Goal: Task Accomplishment & Management: Manage account settings

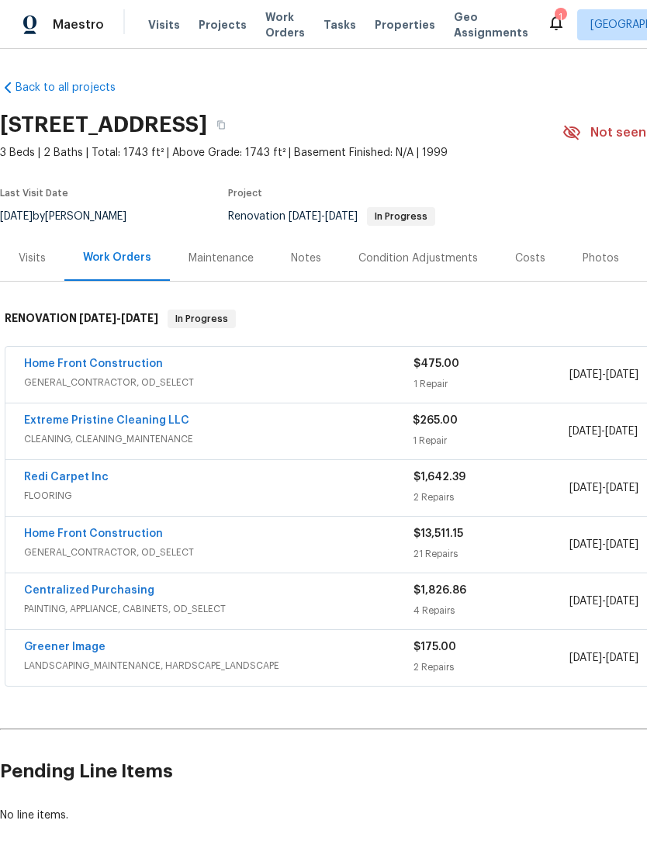
click at [305, 263] on div "Notes" at bounding box center [306, 259] width 30 height 16
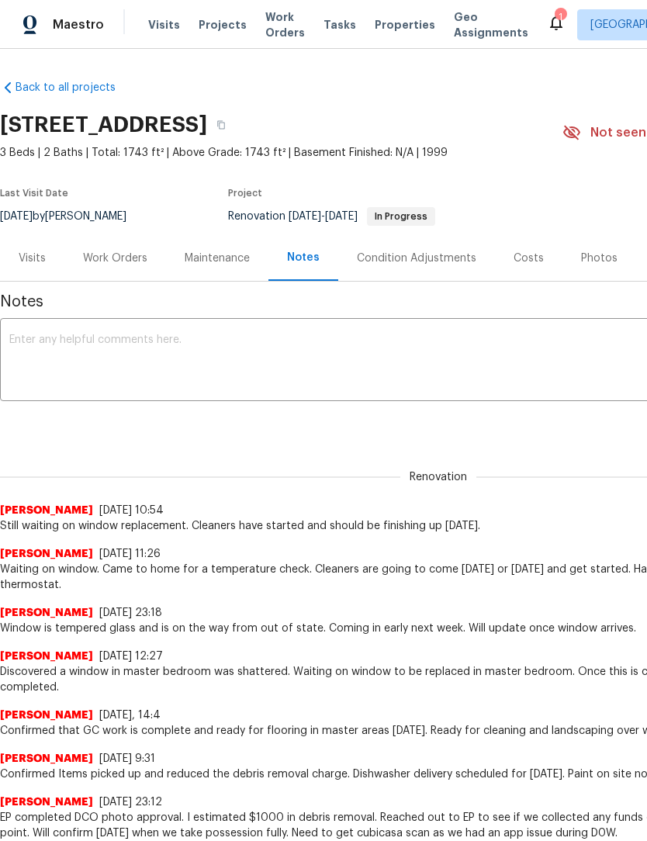
click at [191, 345] on textarea at bounding box center [438, 361] width 858 height 54
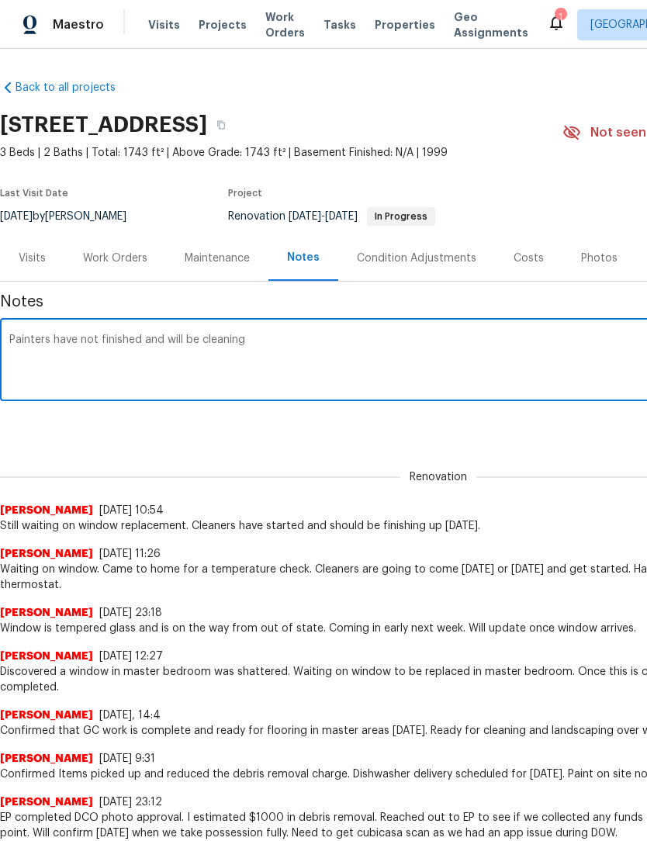
click at [254, 341] on textarea "Painters have not finished and will be cleaning" at bounding box center [438, 361] width 858 height 54
click at [233, 367] on textarea "Painters have not finished and will be cleaning" at bounding box center [438, 361] width 858 height 54
click at [258, 349] on textarea "Painters have not finished and will be cleaning" at bounding box center [438, 361] width 858 height 54
click at [146, 387] on textarea "Painters have not finished and will be cleaning" at bounding box center [438, 361] width 858 height 54
click at [139, 382] on textarea "Painters have not finished and will be cleaning" at bounding box center [438, 361] width 858 height 54
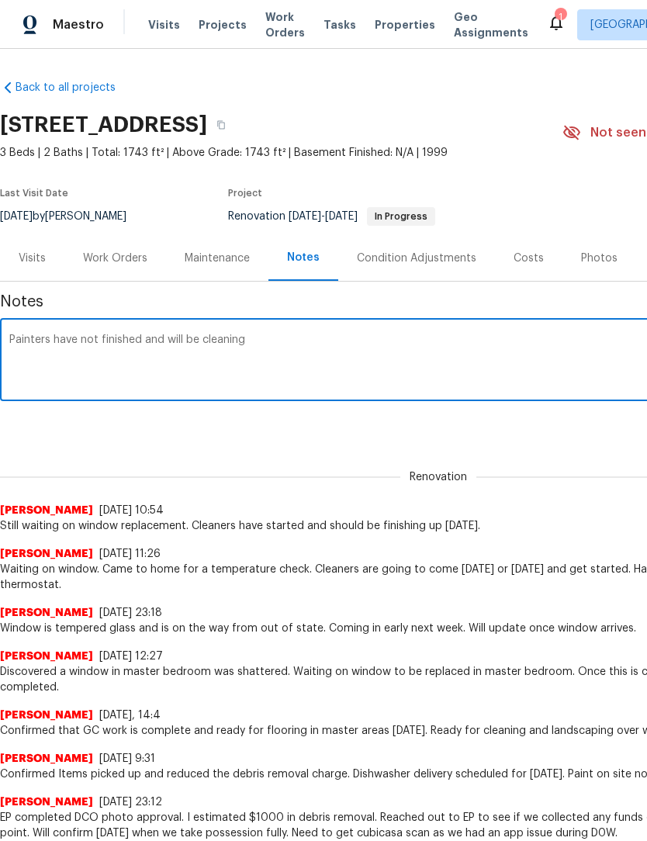
click at [100, 375] on textarea "Painters have not finished and will be cleaning" at bounding box center [438, 361] width 858 height 54
type textarea "Painters"
click at [608, 346] on textarea "Cleaners have not finished and will be cleaning tonight. The window is expected…" at bounding box center [438, 361] width 858 height 54
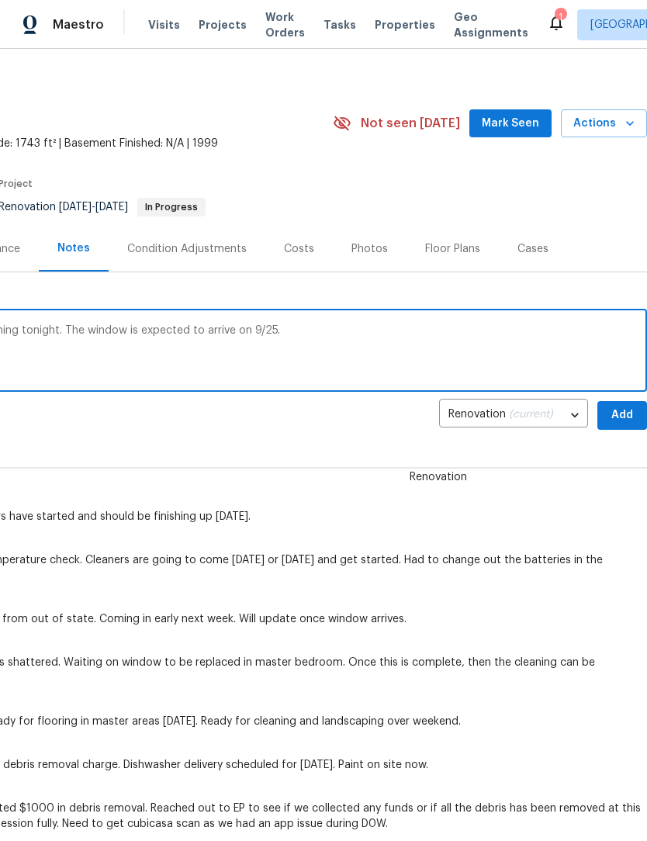
scroll to position [10, 230]
type textarea "Cleaners have not finished and will be cleaning tonight. The window is expected…"
click at [626, 417] on span "Add" at bounding box center [622, 414] width 25 height 19
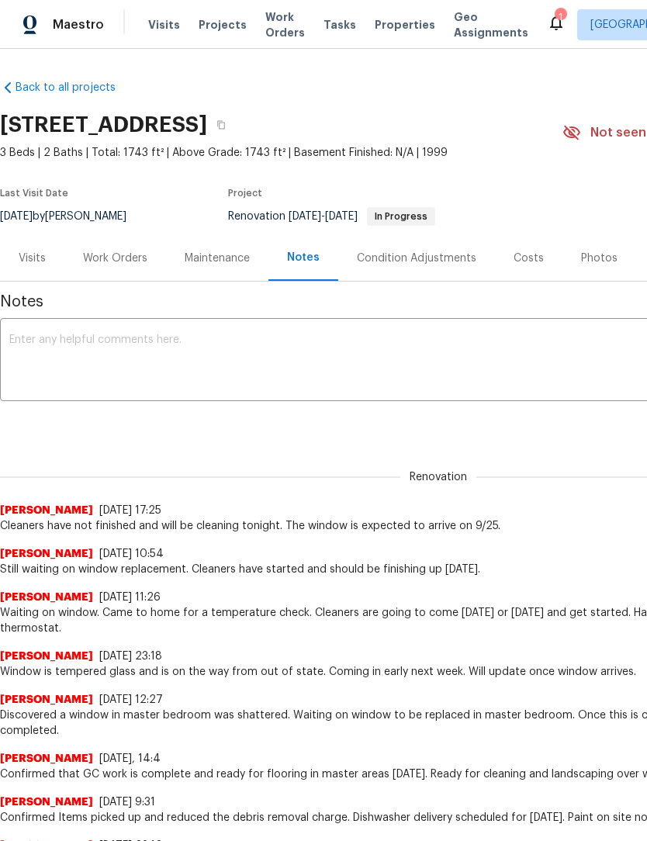
scroll to position [0, 0]
click at [111, 254] on div "Work Orders" at bounding box center [115, 259] width 64 height 16
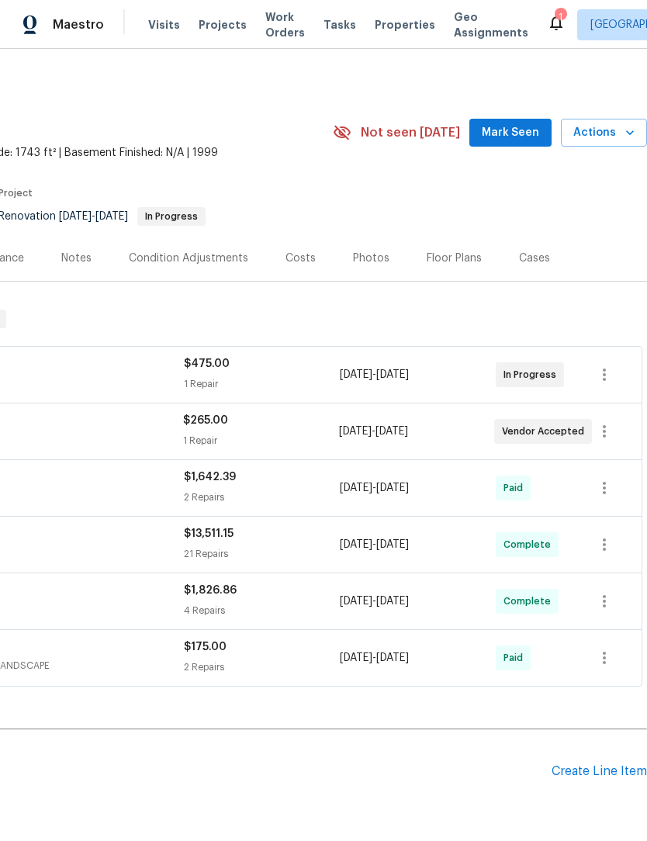
scroll to position [0, 230]
click at [609, 374] on icon "button" at bounding box center [604, 374] width 19 height 19
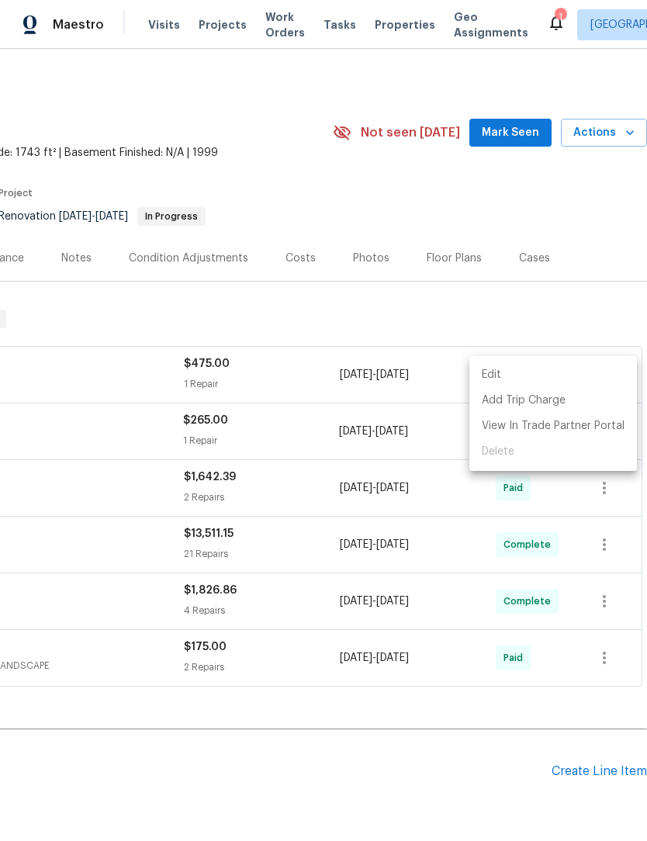
click at [579, 369] on li "Edit" at bounding box center [553, 375] width 168 height 26
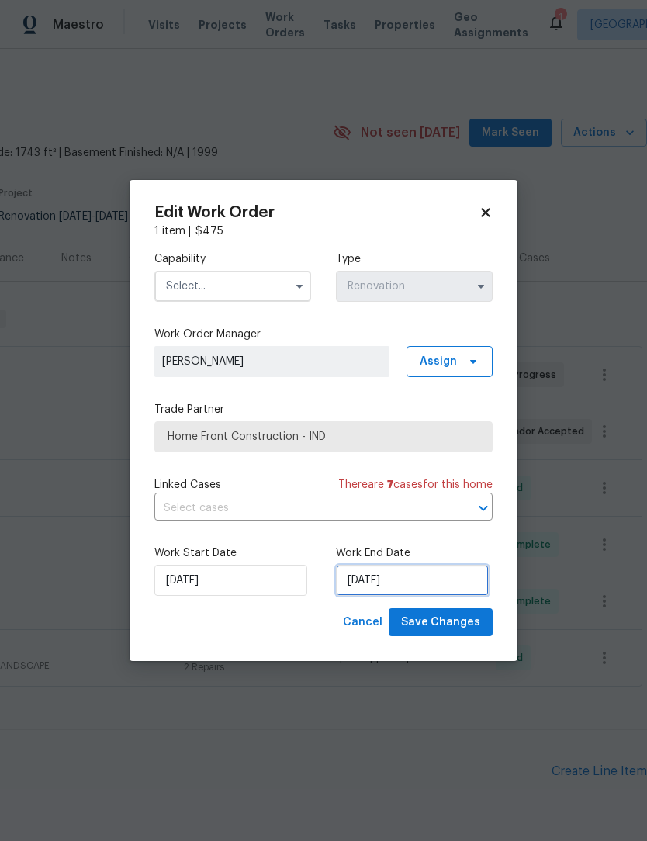
click at [446, 573] on input "[DATE]" at bounding box center [412, 580] width 153 height 31
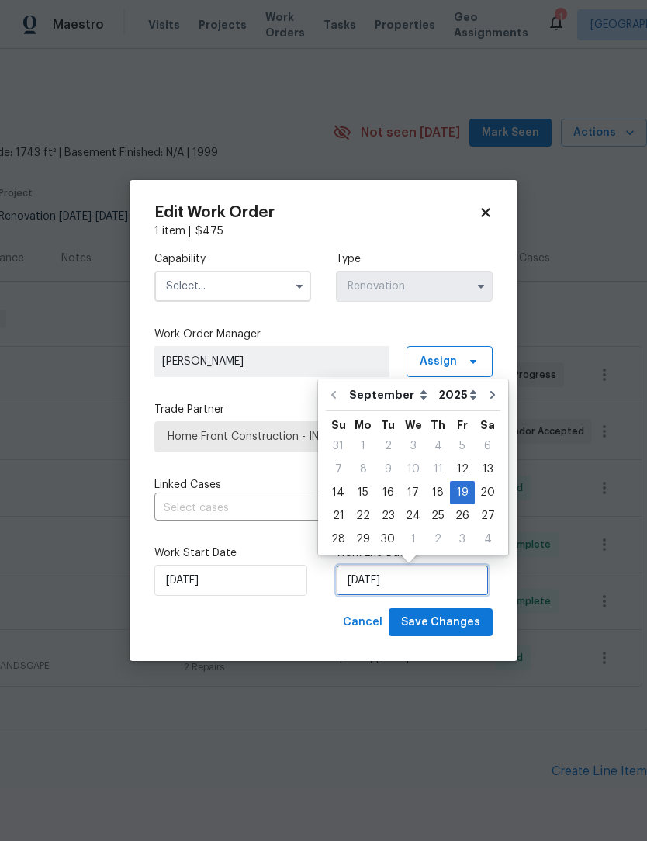
scroll to position [29, 0]
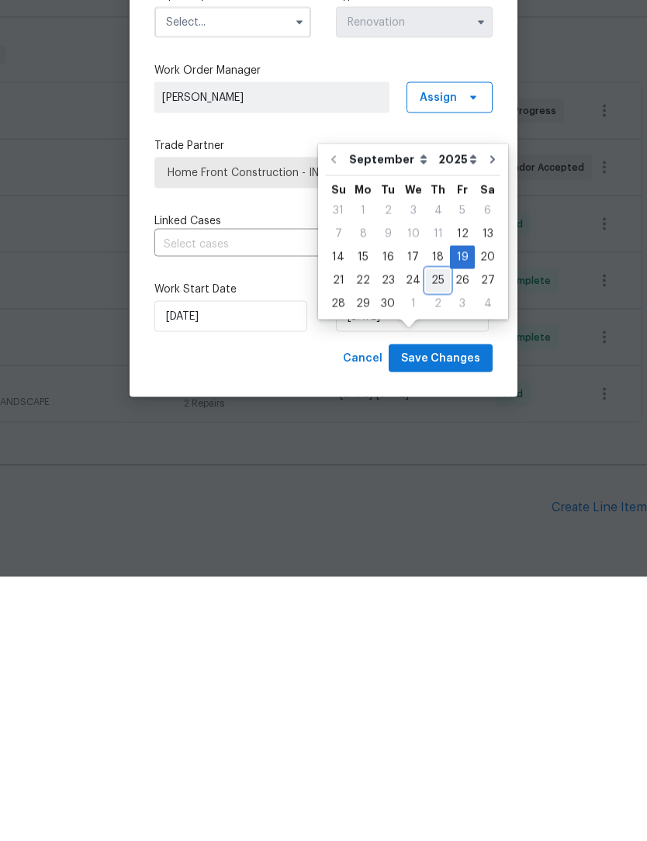
click at [436, 534] on div "25" at bounding box center [438, 545] width 24 height 22
type input "[DATE]"
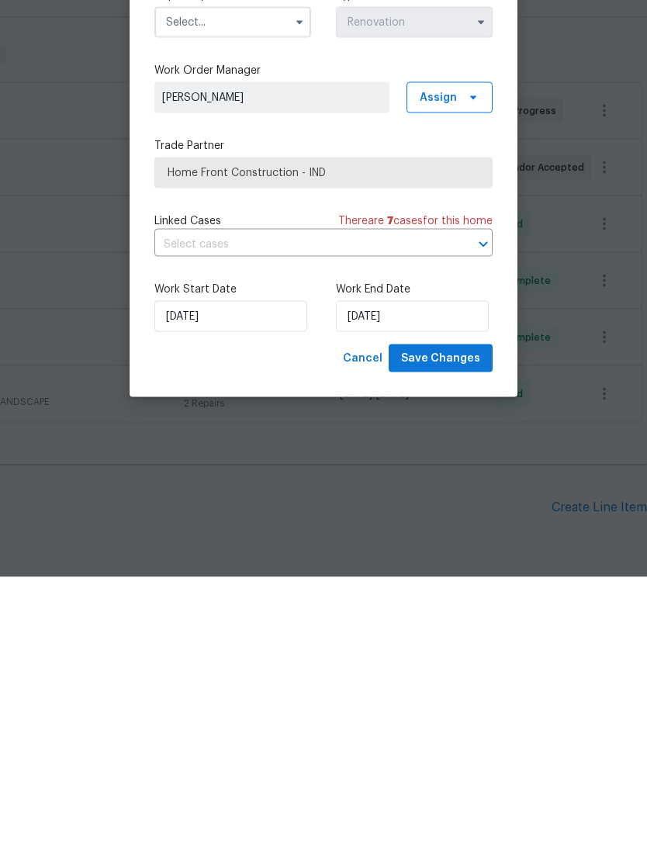
scroll to position [51, 0]
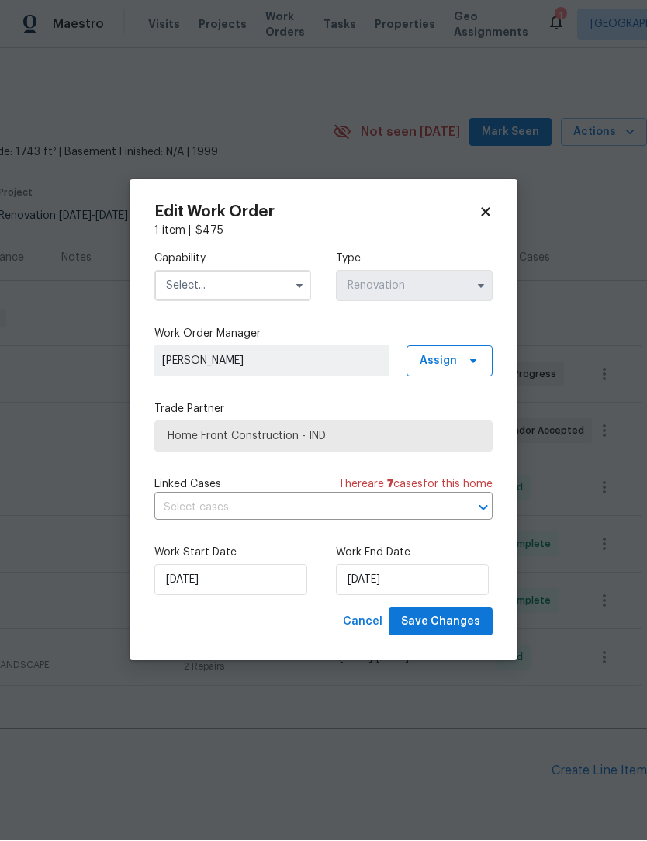
click at [247, 279] on input "text" at bounding box center [232, 286] width 157 height 31
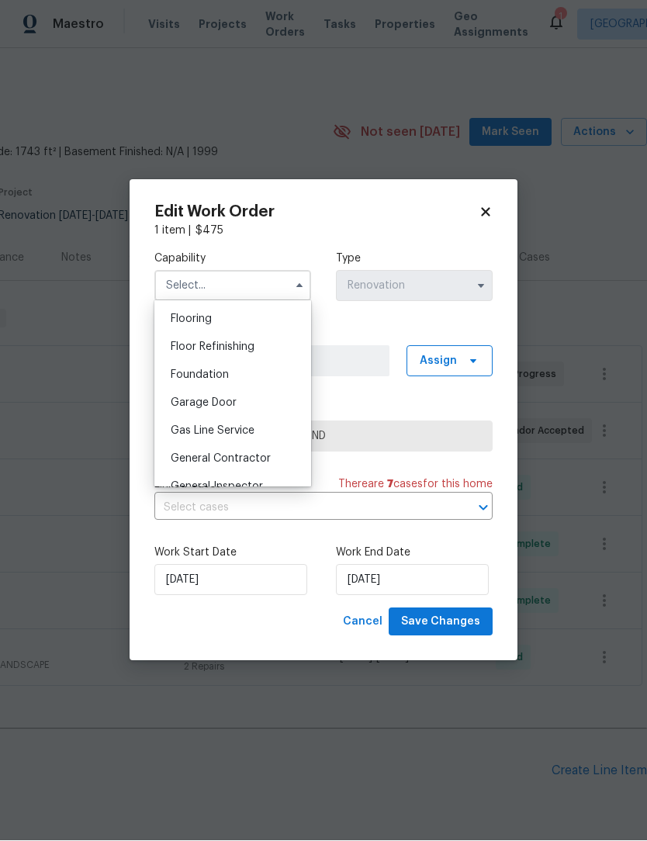
scroll to position [602, 0]
click at [268, 457] on span "General Contractor" at bounding box center [221, 458] width 100 height 11
type input "General Contractor"
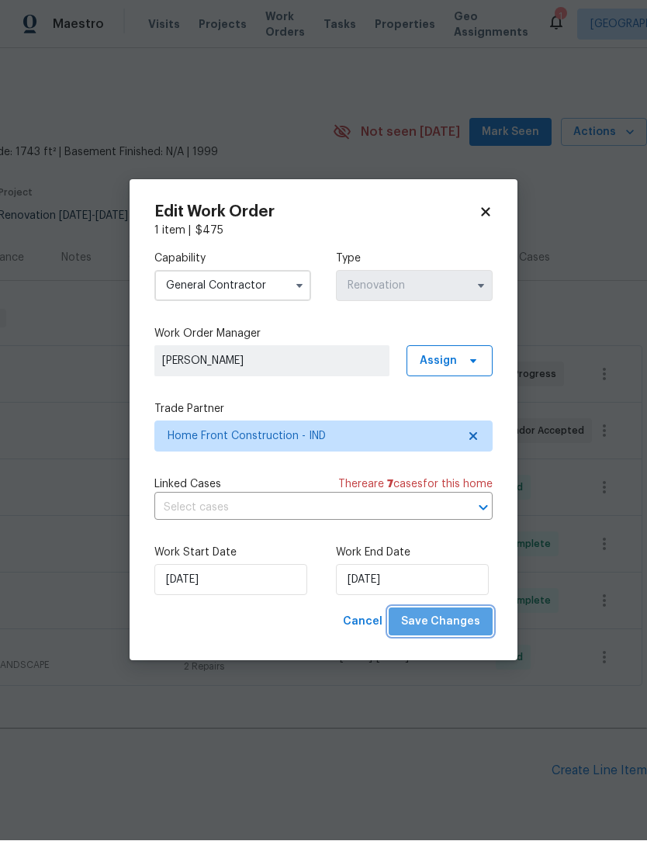
click at [464, 621] on span "Save Changes" at bounding box center [440, 622] width 79 height 19
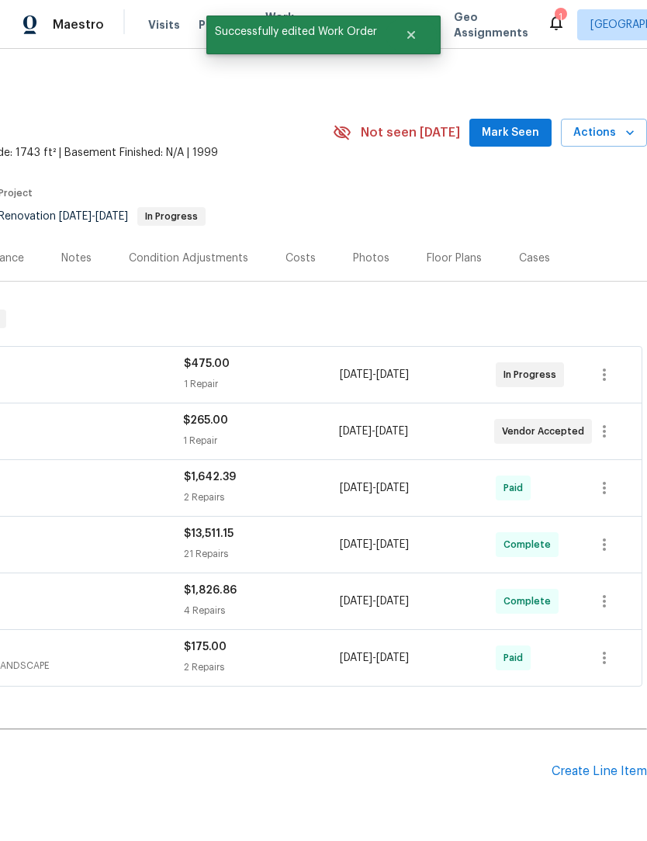
scroll to position [0, 0]
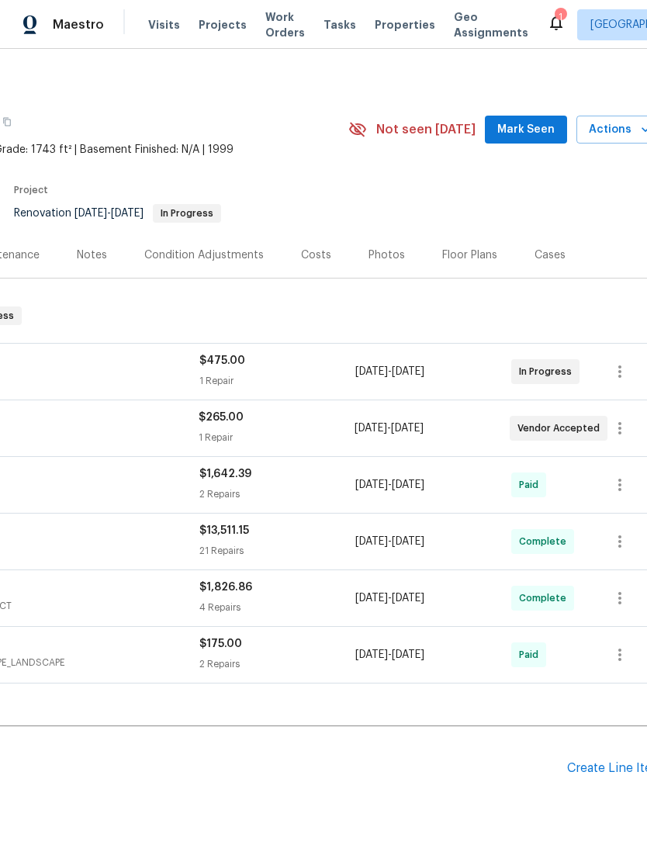
scroll to position [3, 227]
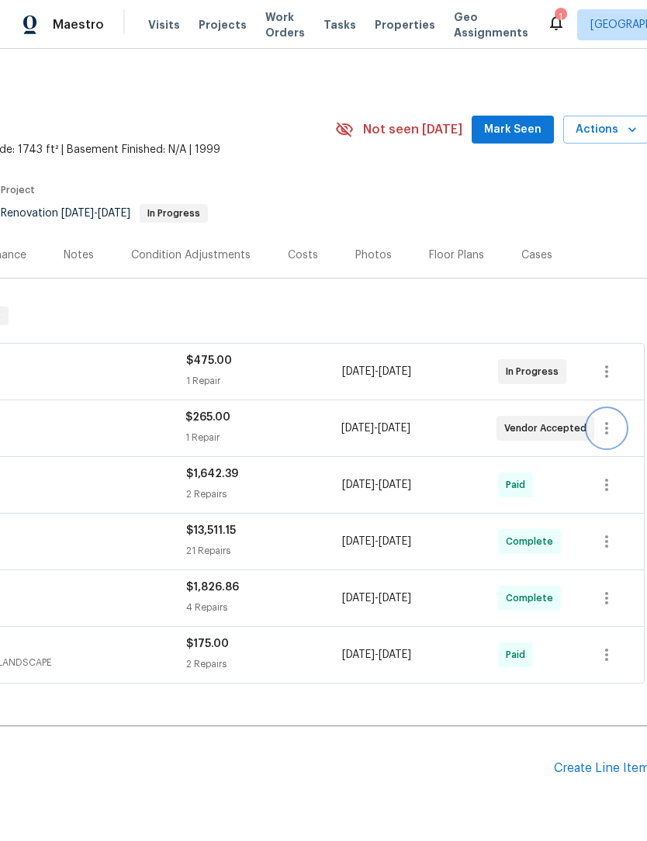
click at [613, 432] on icon "button" at bounding box center [606, 428] width 19 height 19
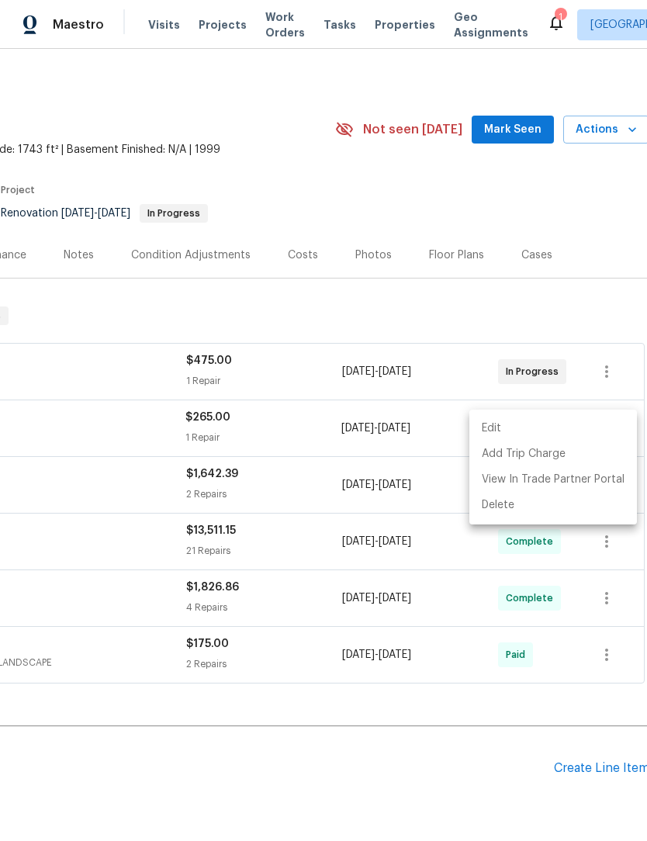
click at [578, 430] on li "Edit" at bounding box center [553, 429] width 168 height 26
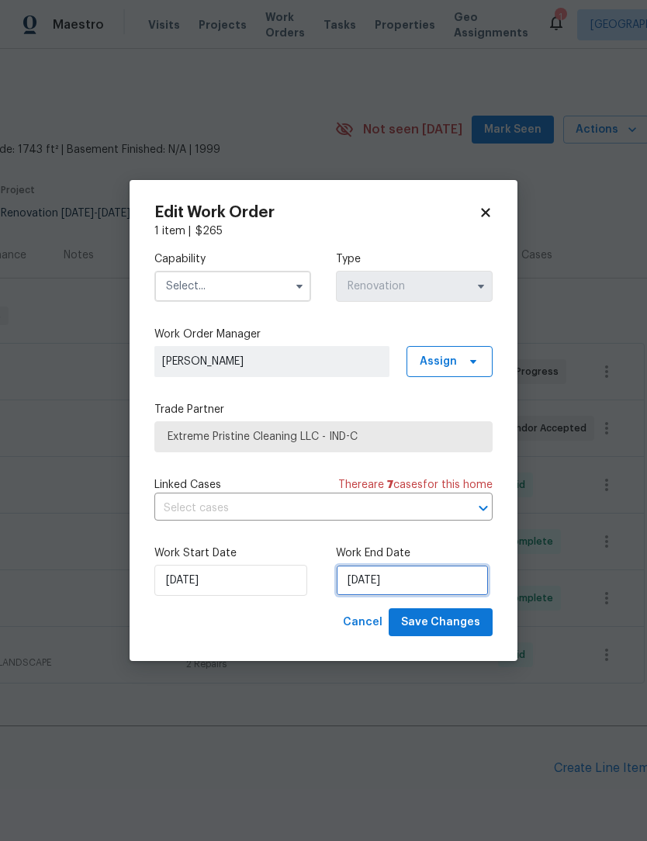
click at [366, 593] on input "[DATE]" at bounding box center [412, 580] width 153 height 31
select select "8"
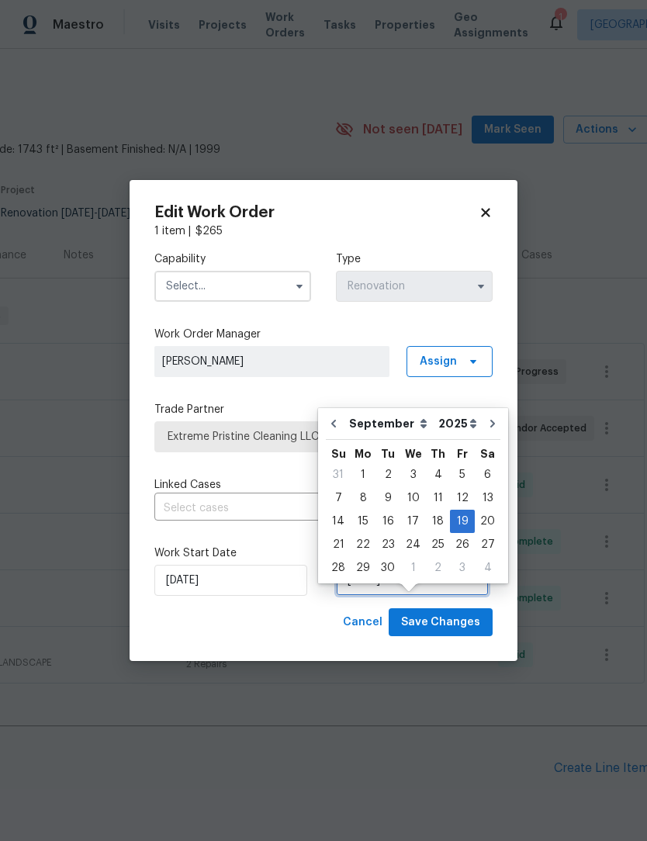
scroll to position [29, 0]
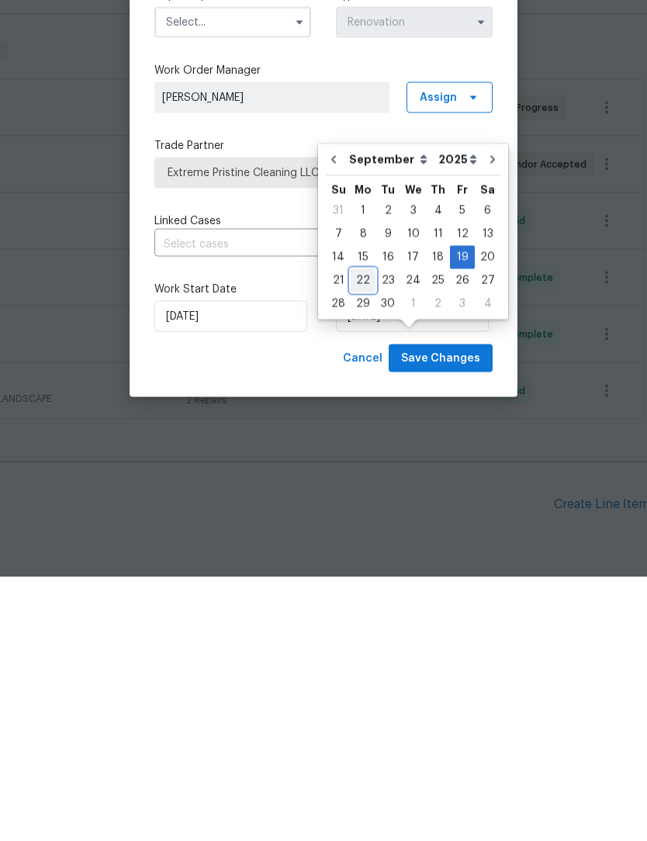
click at [363, 534] on div "22" at bounding box center [363, 545] width 25 height 22
type input "9/22/2025"
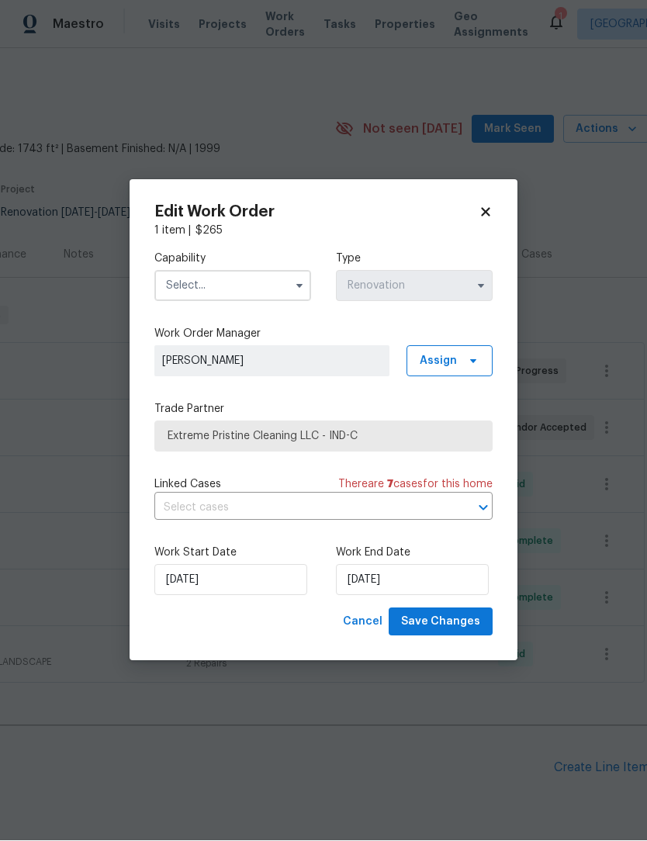
click at [188, 286] on input "text" at bounding box center [232, 286] width 157 height 31
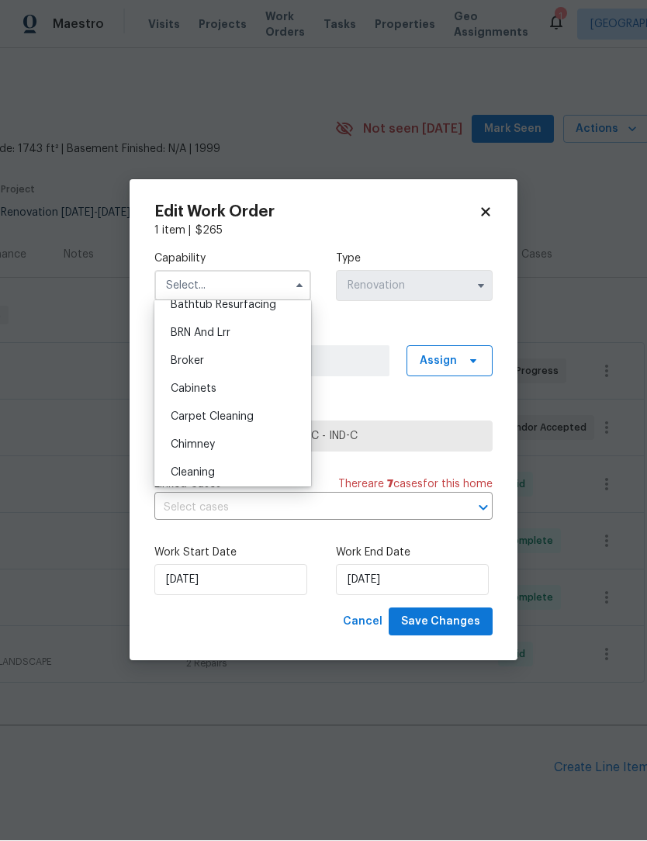
scroll to position [86, 0]
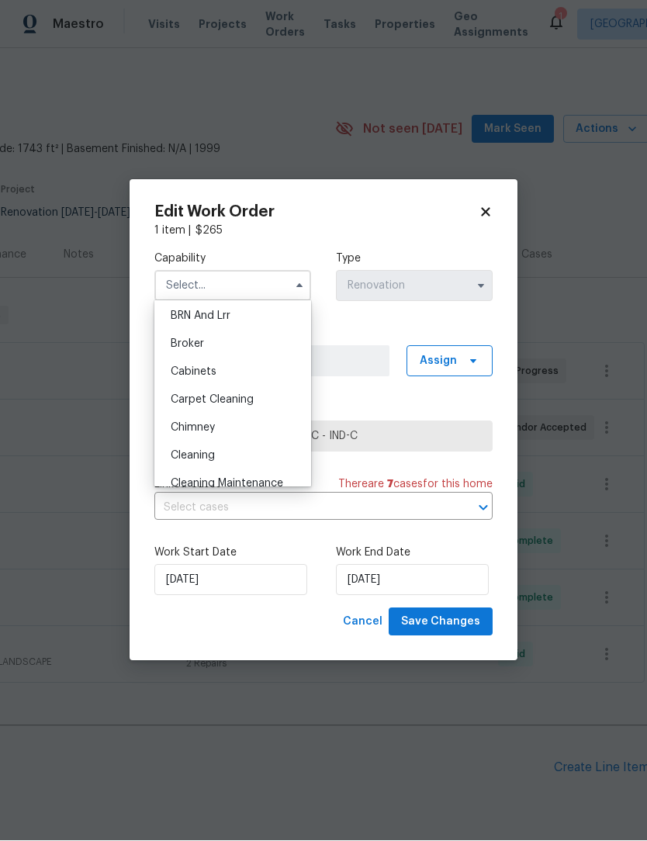
click at [174, 455] on span "Cleaning" at bounding box center [193, 456] width 44 height 11
type input "Cleaning"
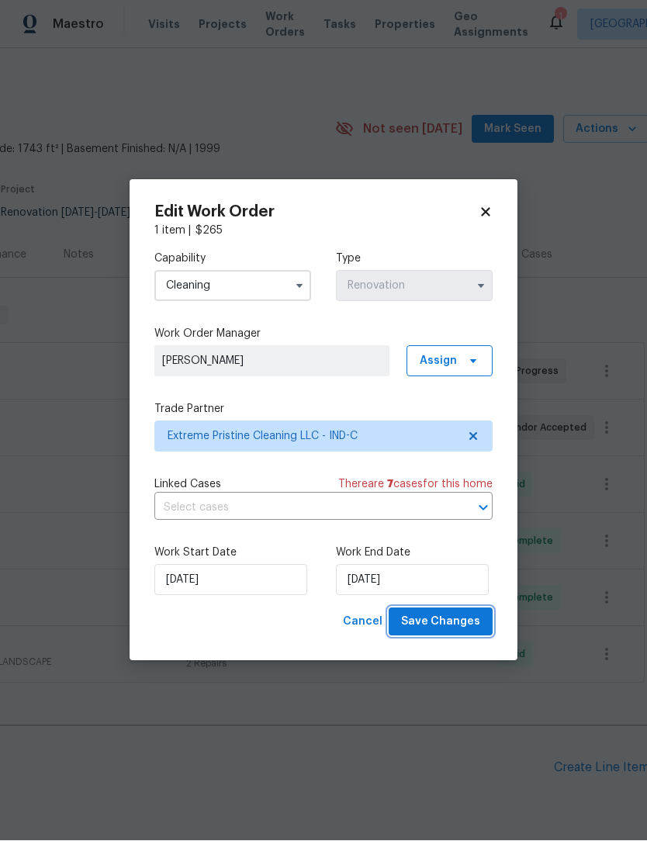
click at [461, 624] on span "Save Changes" at bounding box center [440, 622] width 79 height 19
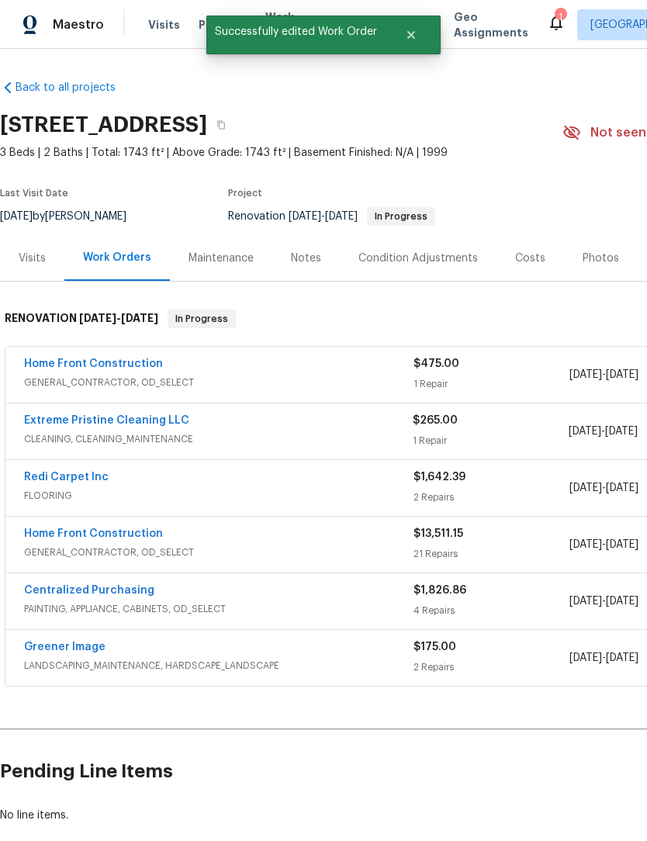
scroll to position [0, 0]
